Goal: Navigation & Orientation: Find specific page/section

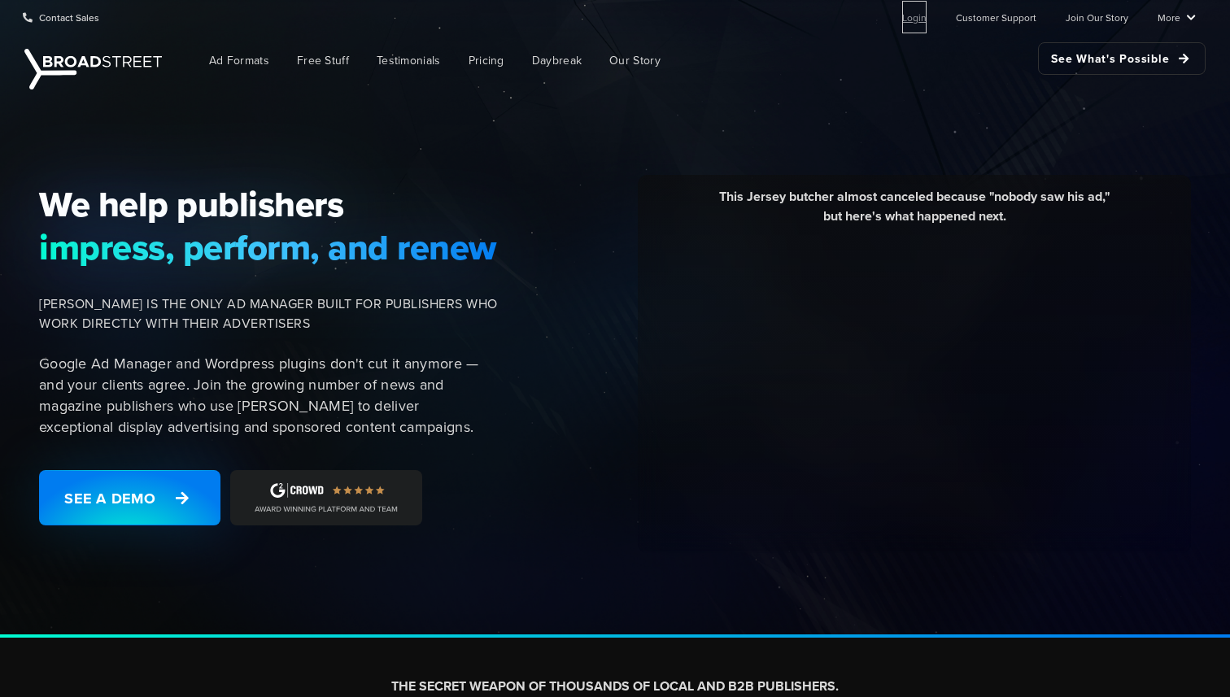
click at [910, 17] on link "Login" at bounding box center [914, 17] width 24 height 33
click at [215, 54] on span "Ad Formats" at bounding box center [239, 60] width 60 height 17
click at [1094, 62] on link "See What's Possible" at bounding box center [1122, 58] width 168 height 33
